Goal: Transaction & Acquisition: Book appointment/travel/reservation

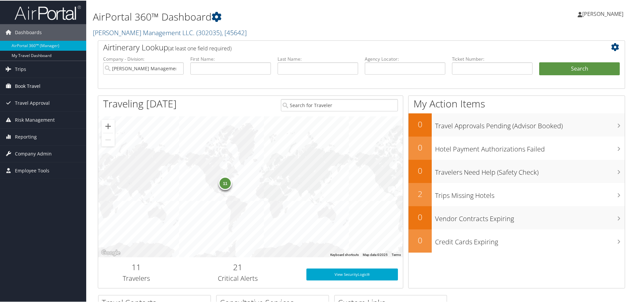
click at [17, 84] on span "Book Travel" at bounding box center [28, 85] width 26 height 17
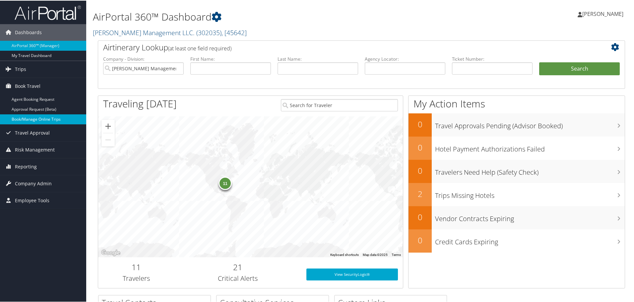
click at [26, 118] on link "Book/Manage Online Trips" at bounding box center [43, 119] width 86 height 10
